Goal: Find specific page/section: Find specific page/section

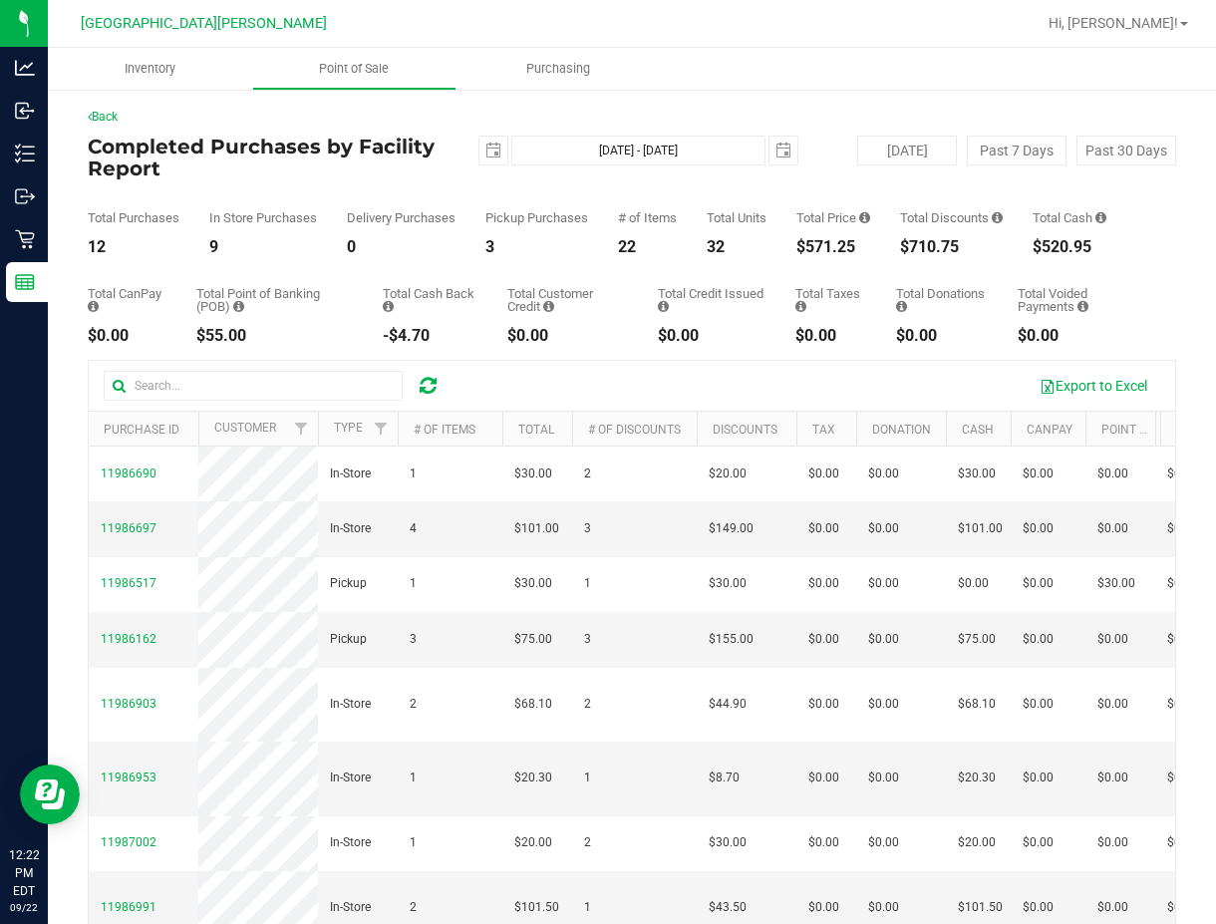
scroll to position [173, 0]
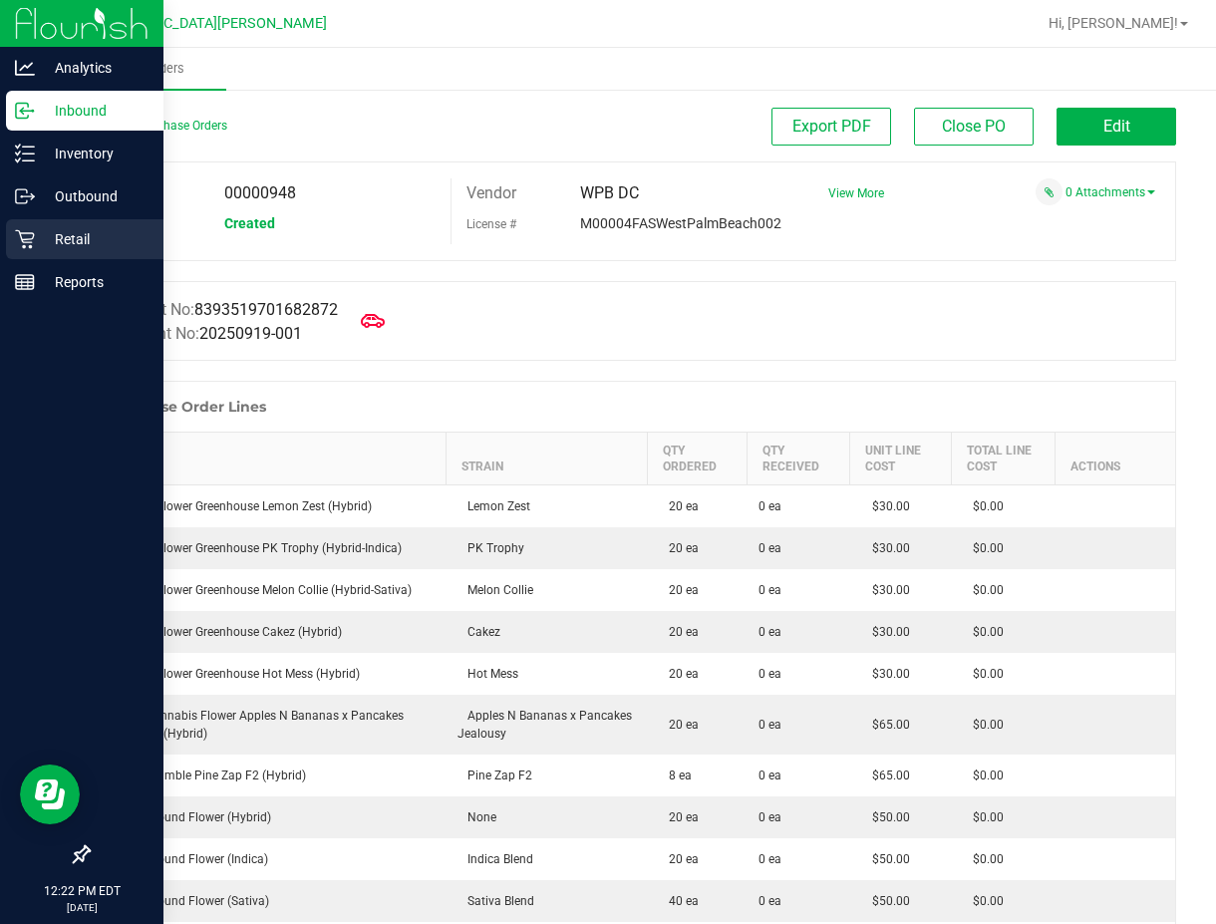
click at [54, 250] on p "Retail" at bounding box center [95, 239] width 120 height 24
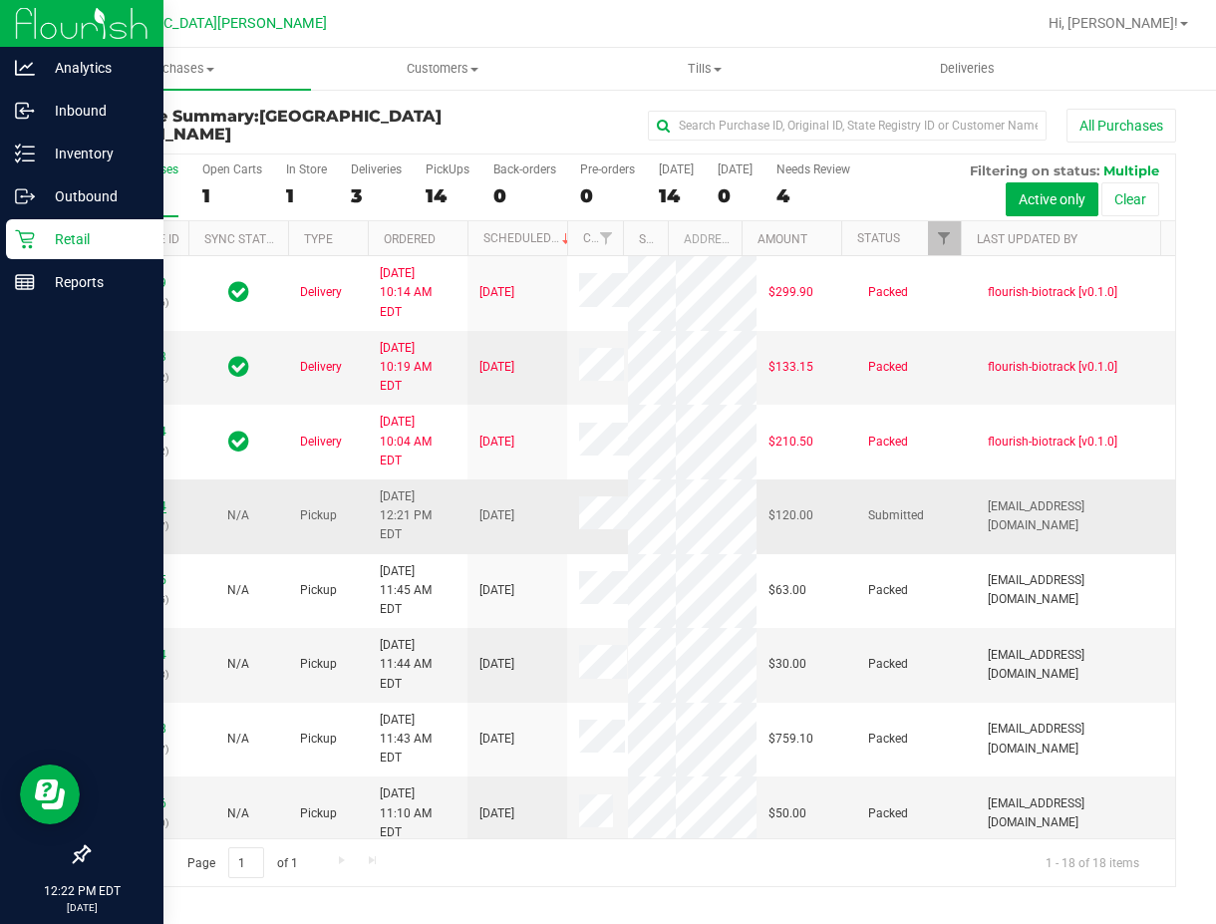
click at [140, 513] on link "11988234" at bounding box center [139, 506] width 56 height 14
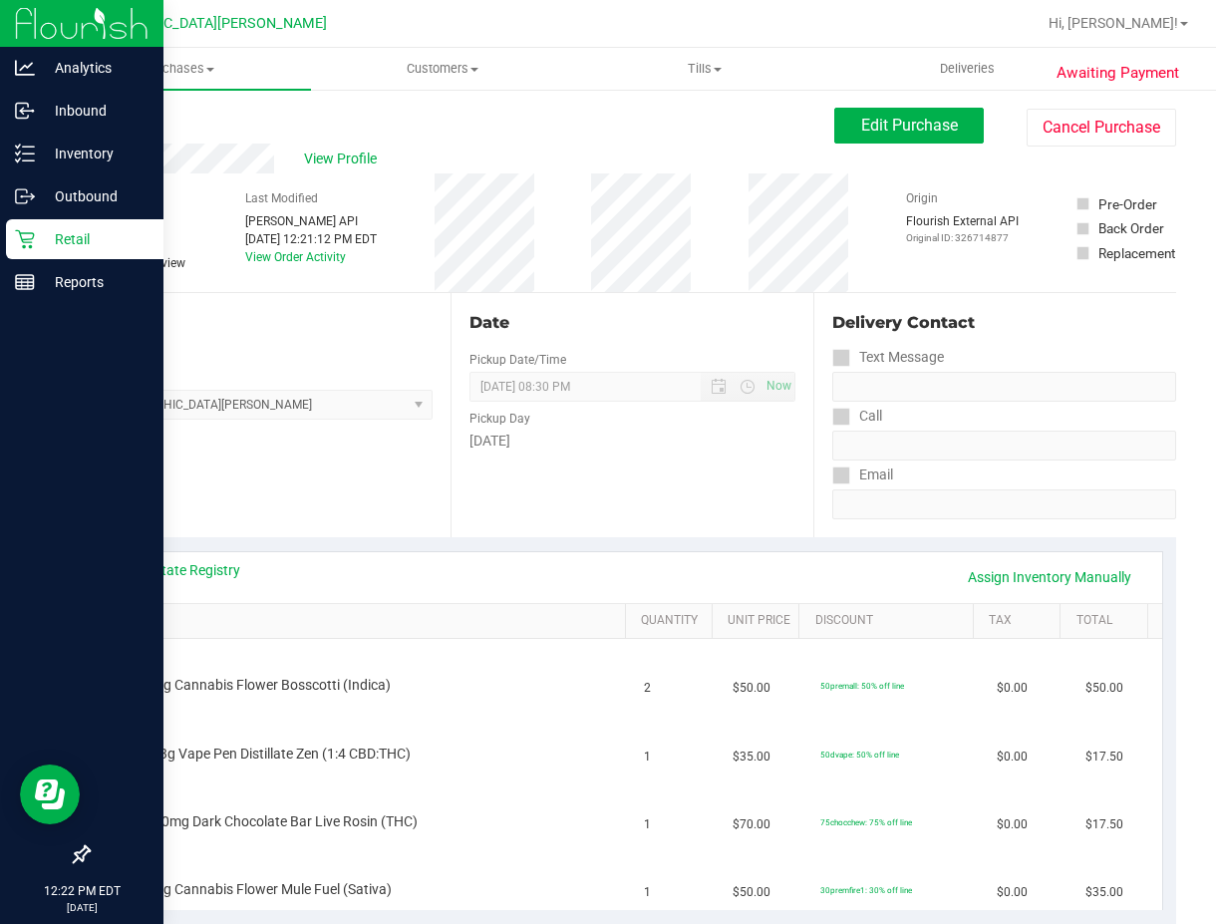
click at [108, 116] on link "Back" at bounding box center [103, 120] width 30 height 14
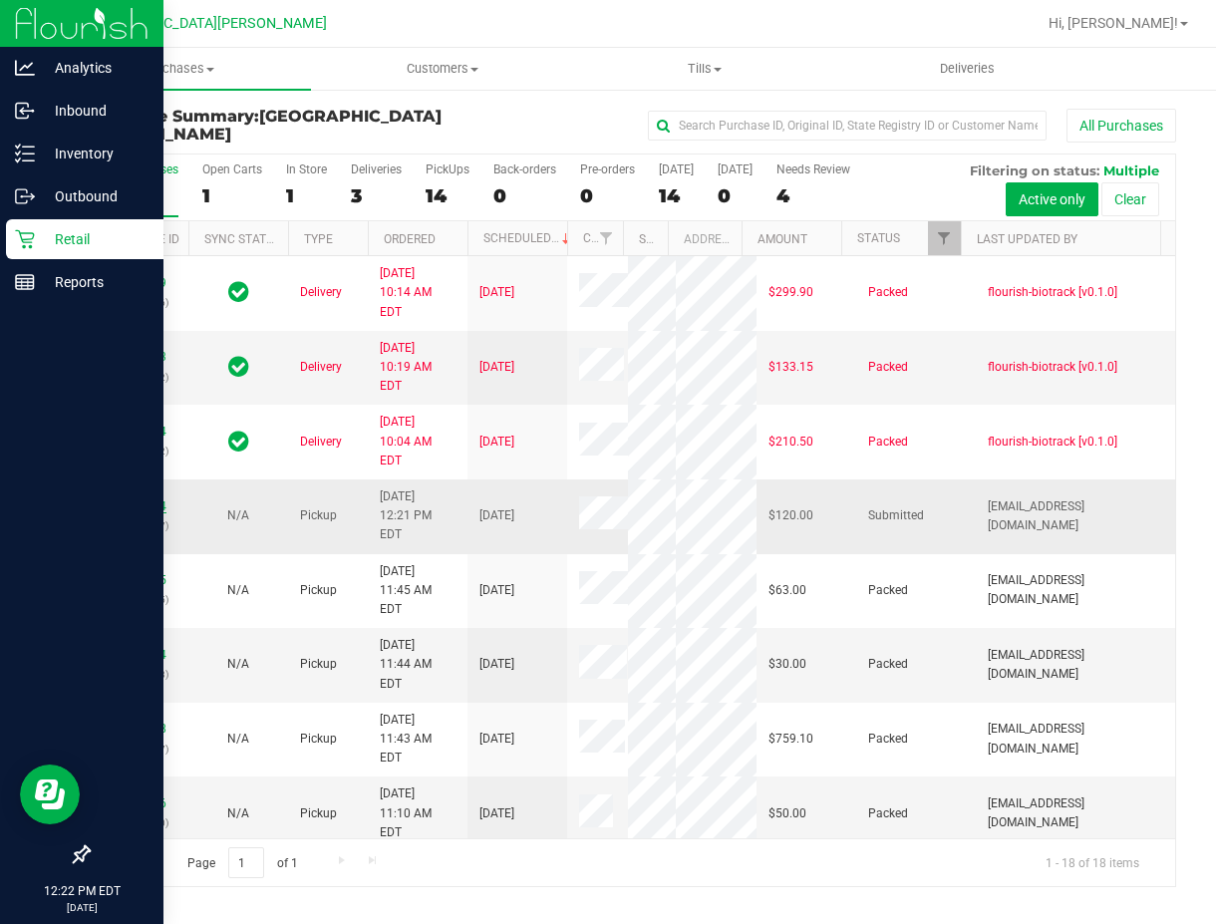
click at [141, 513] on link "11988234" at bounding box center [139, 506] width 56 height 14
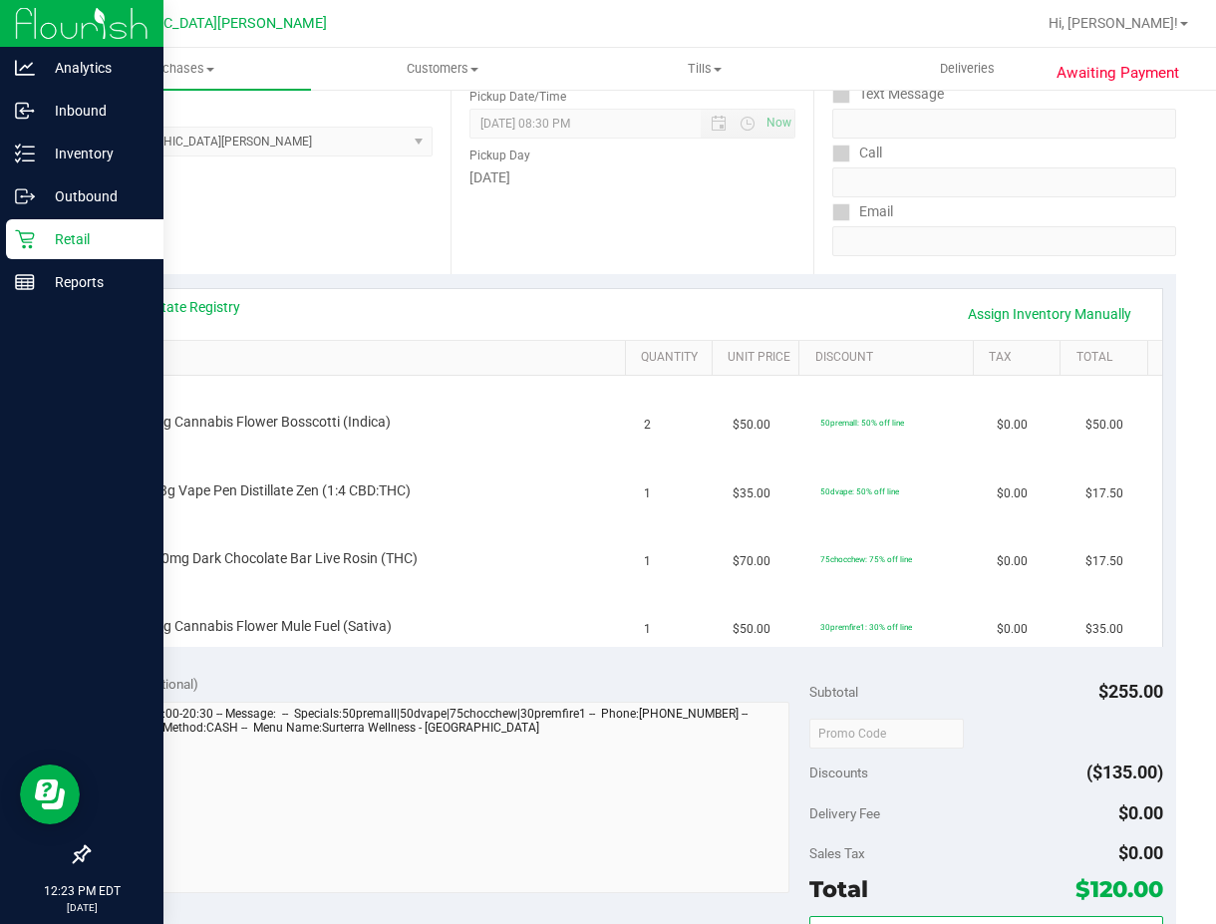
scroll to position [299, 0]
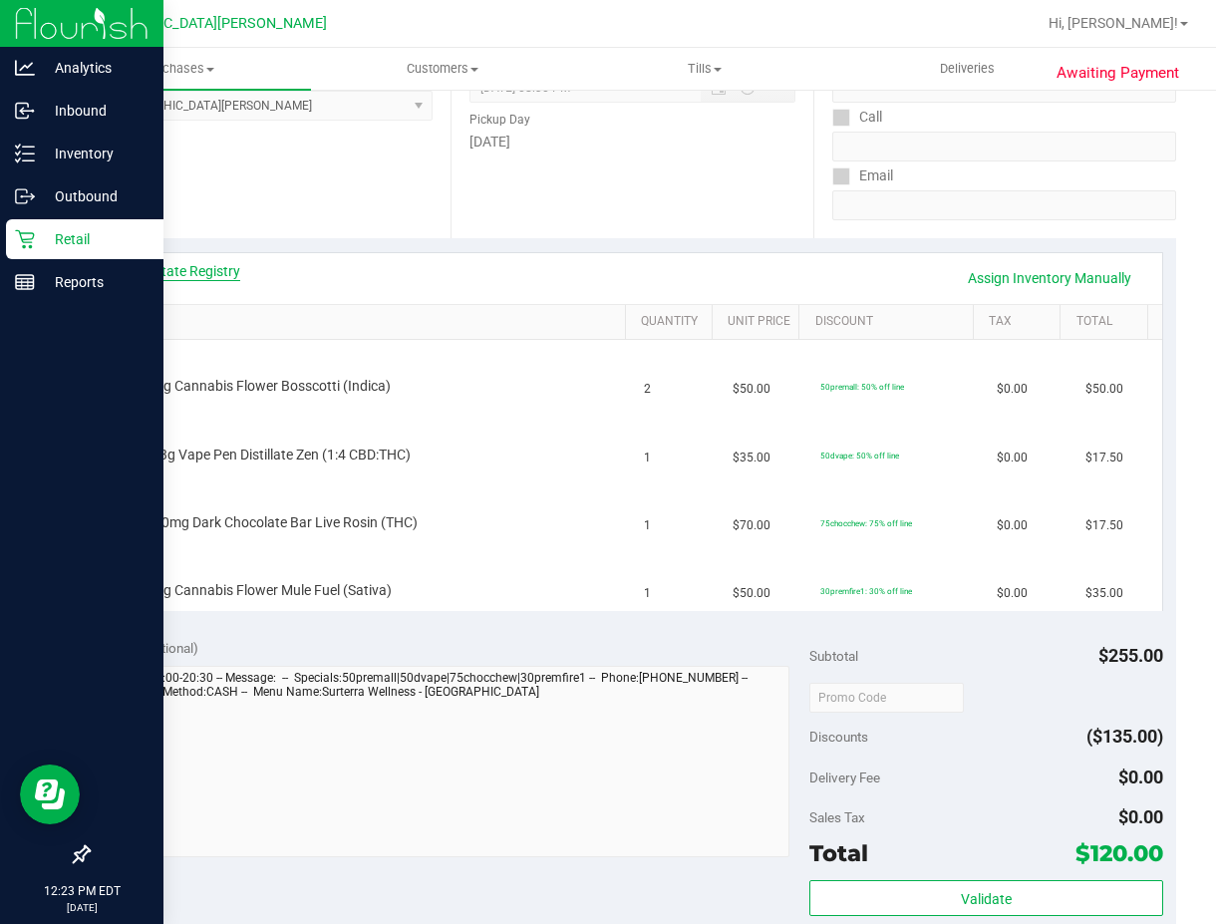
click at [182, 267] on link "View State Registry" at bounding box center [181, 271] width 120 height 20
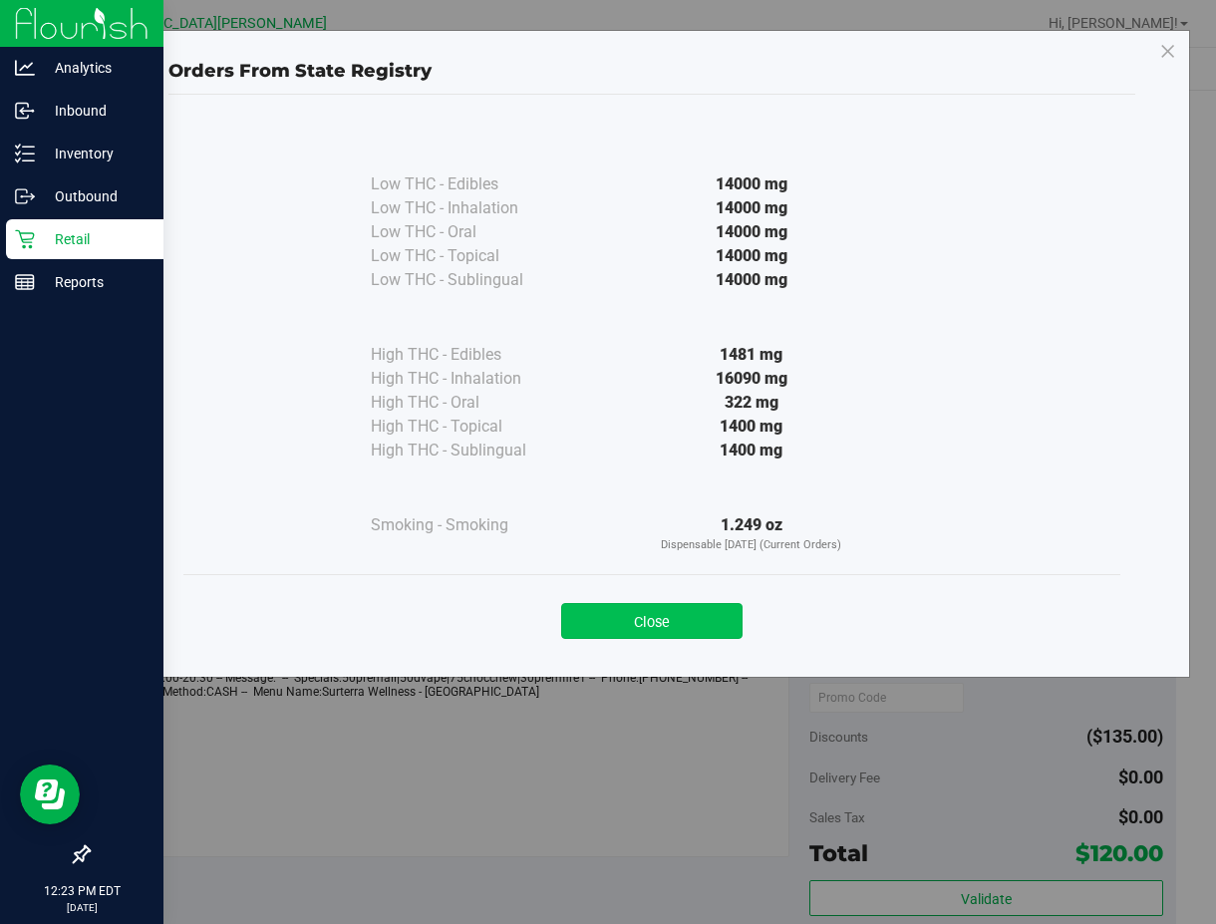
click at [583, 616] on button "Close" at bounding box center [651, 621] width 181 height 36
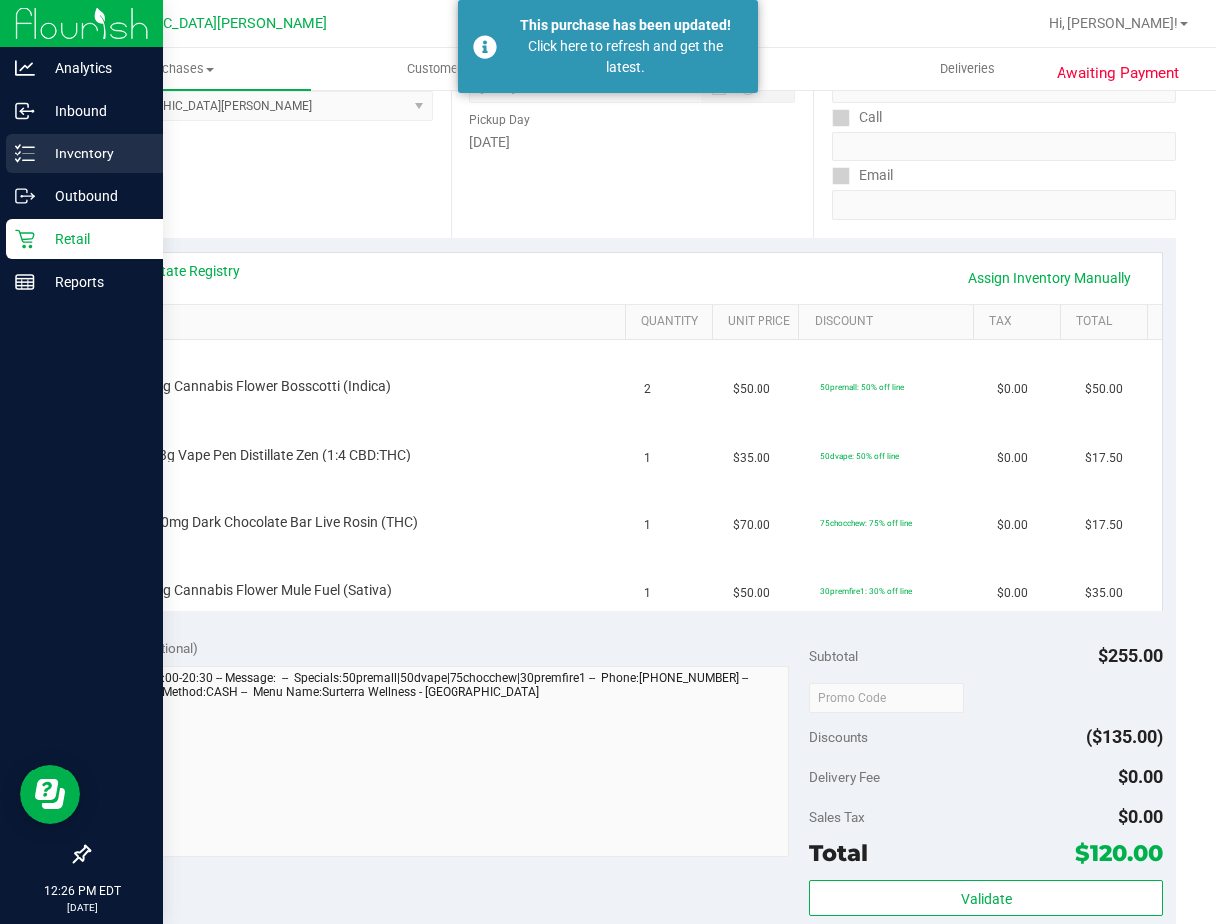
click at [41, 154] on p "Inventory" at bounding box center [95, 153] width 120 height 24
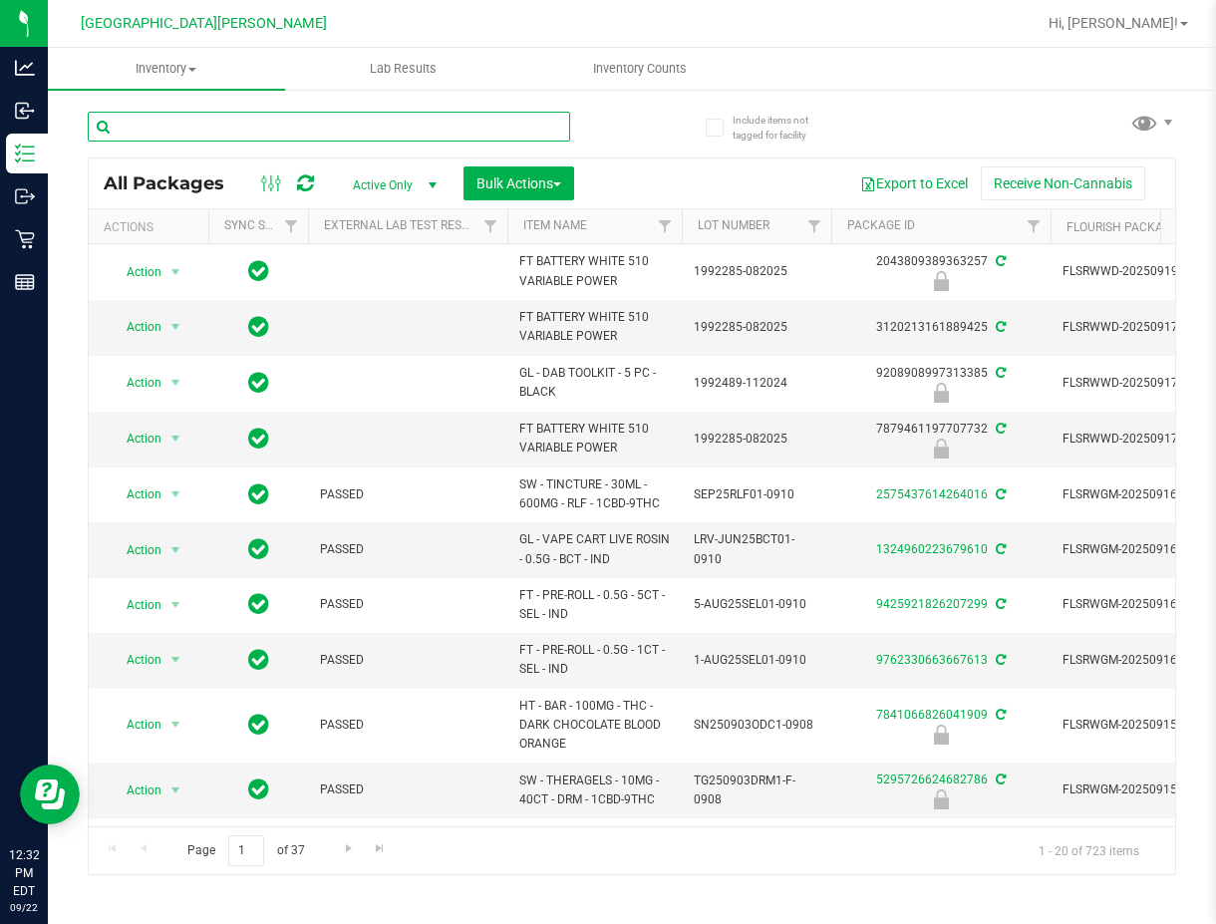
click at [244, 120] on input "text" at bounding box center [329, 127] width 482 height 30
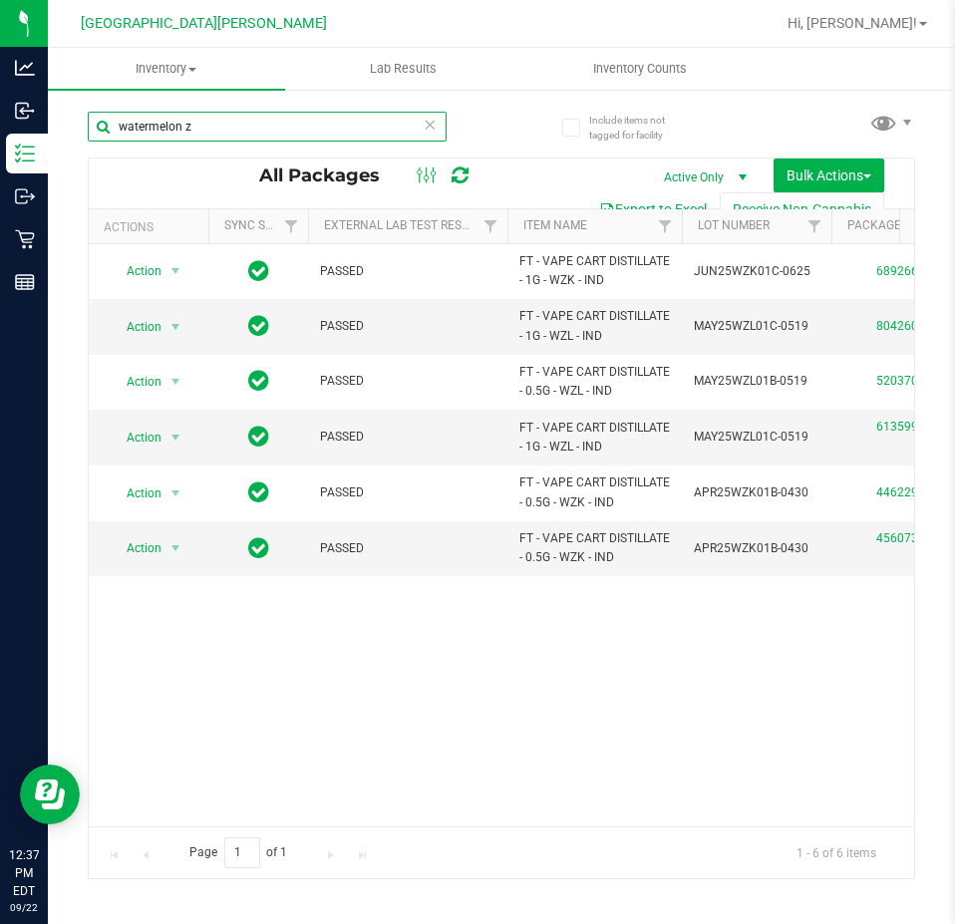
click at [302, 126] on input "watermelon z" at bounding box center [267, 127] width 359 height 30
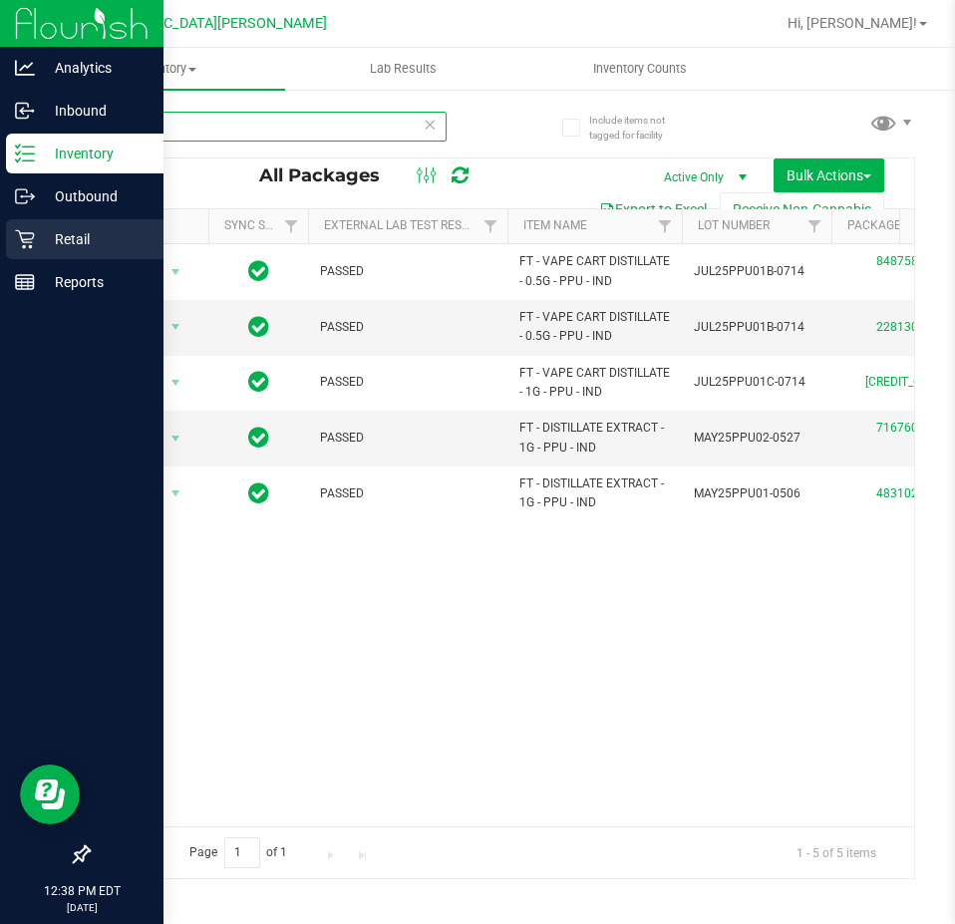
type input "ppu"
